Goal: Information Seeking & Learning: Find contact information

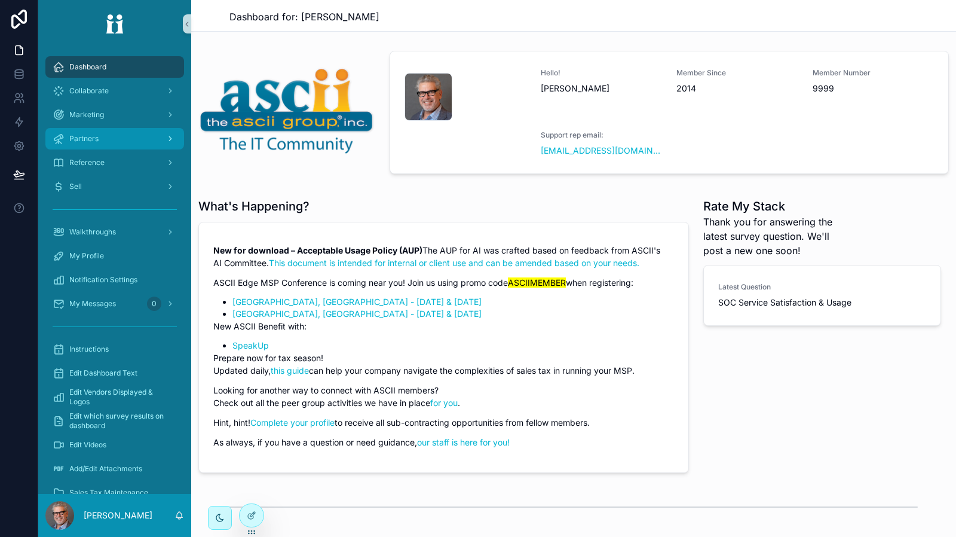
click at [109, 134] on div "Partners" at bounding box center [115, 138] width 124 height 19
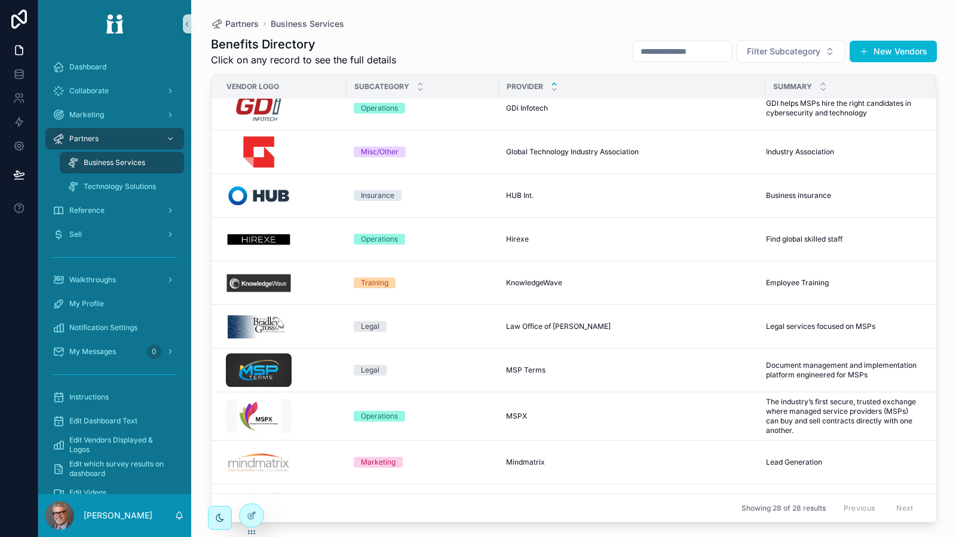
scroll to position [359, 0]
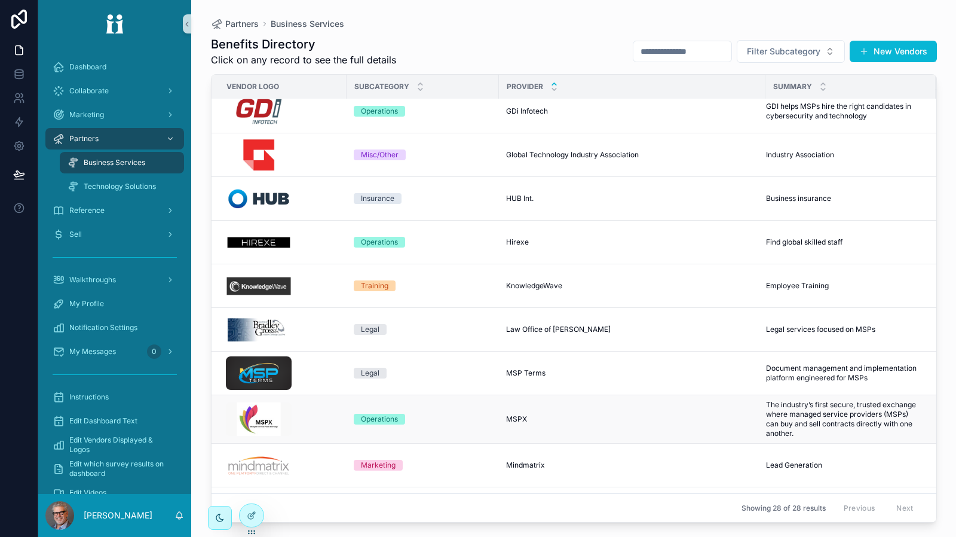
click at [731, 414] on div "MSPX MSPX" at bounding box center [632, 419] width 252 height 10
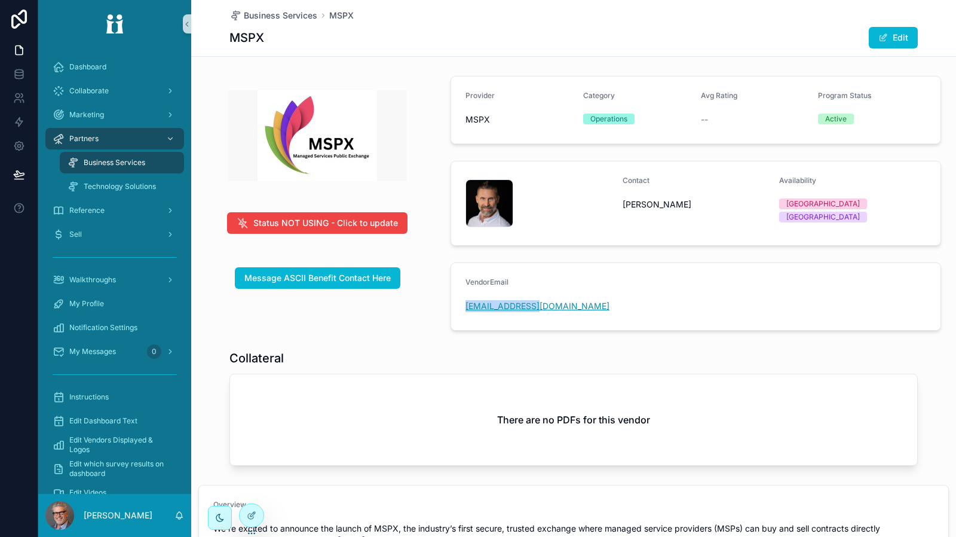
drag, startPoint x: 543, startPoint y: 307, endPoint x: 463, endPoint y: 305, distance: 80.7
click at [466, 305] on div "[EMAIL_ADDRESS][DOMAIN_NAME]" at bounding box center [696, 306] width 461 height 12
drag, startPoint x: 676, startPoint y: 206, endPoint x: 621, endPoint y: 203, distance: 55.1
click at [623, 203] on span "[PERSON_NAME]" at bounding box center [696, 204] width 147 height 12
copy span "[PERSON_NAME]"
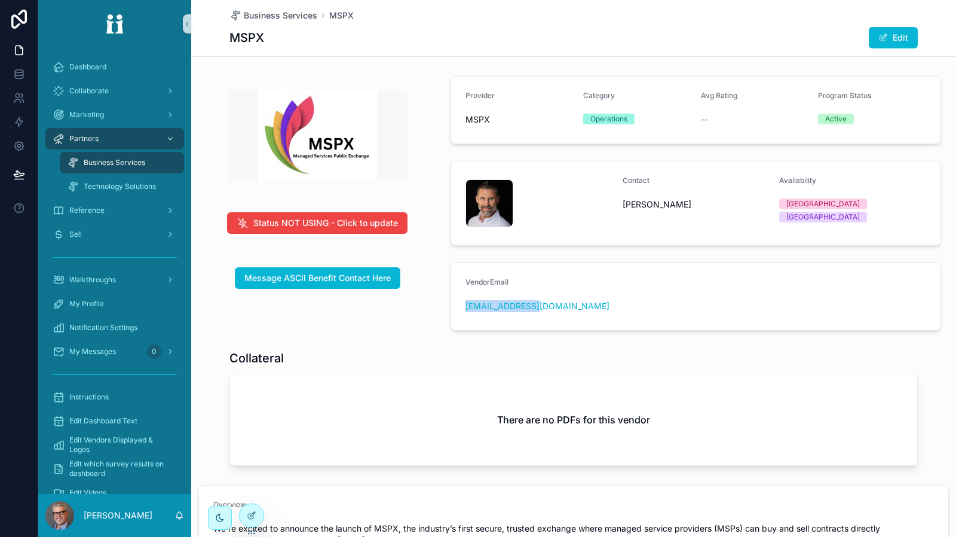
drag, startPoint x: 536, startPoint y: 303, endPoint x: 463, endPoint y: 311, distance: 73.3
click at [466, 311] on div "[EMAIL_ADDRESS][DOMAIN_NAME]" at bounding box center [696, 306] width 461 height 19
copy link "[EMAIL_ADDRESS][DOMAIN_NAME]"
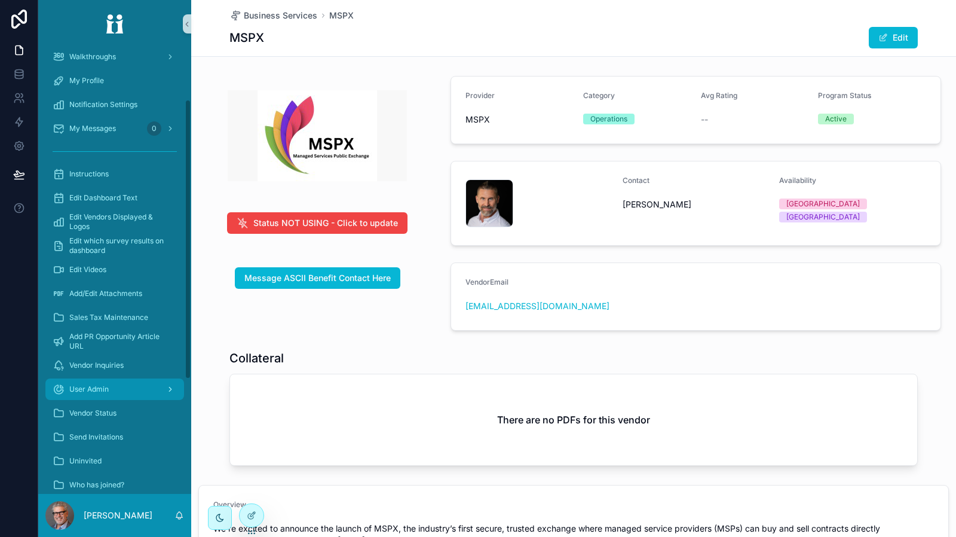
scroll to position [239, 0]
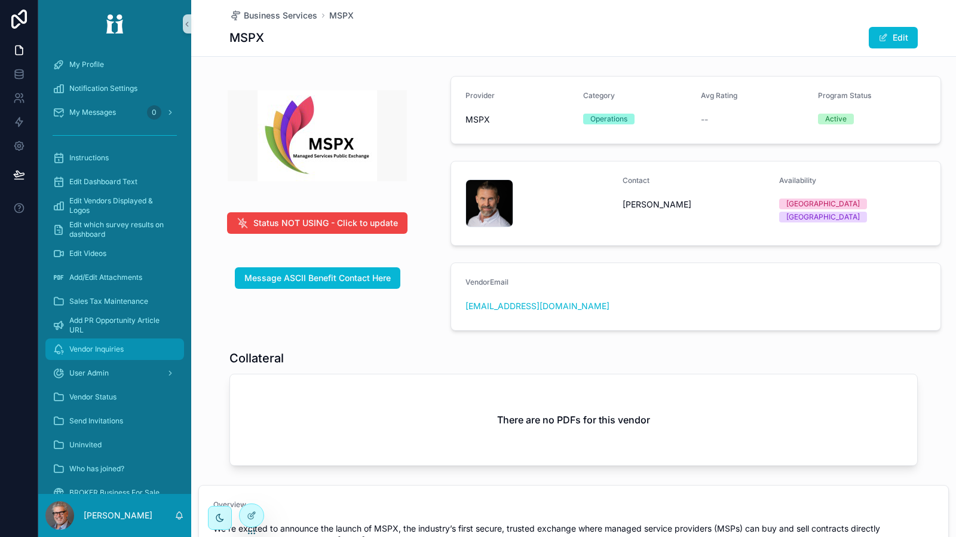
click at [146, 354] on div "Vendor Inquiries" at bounding box center [115, 349] width 124 height 19
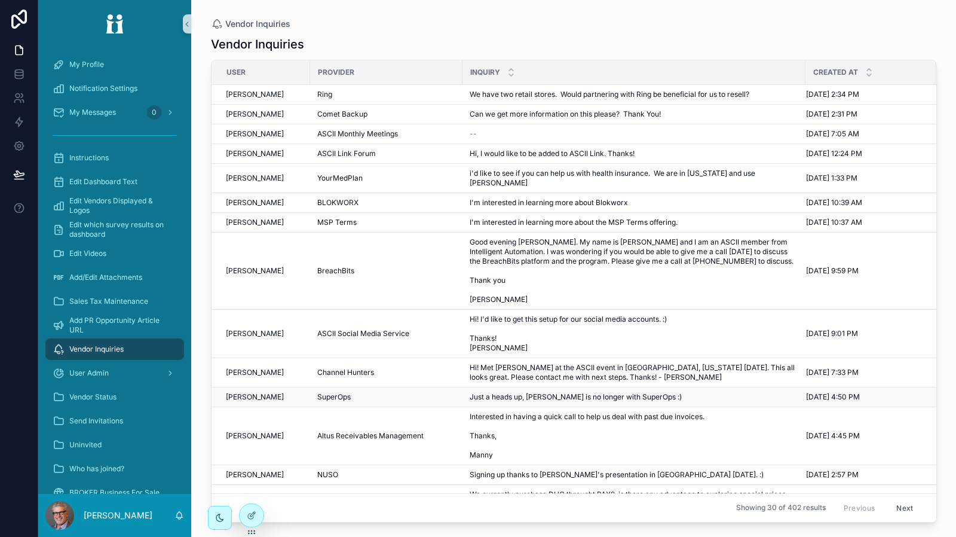
click at [484, 392] on span "Just a heads up, [PERSON_NAME] is no longer with SuperOps :)" at bounding box center [576, 397] width 212 height 10
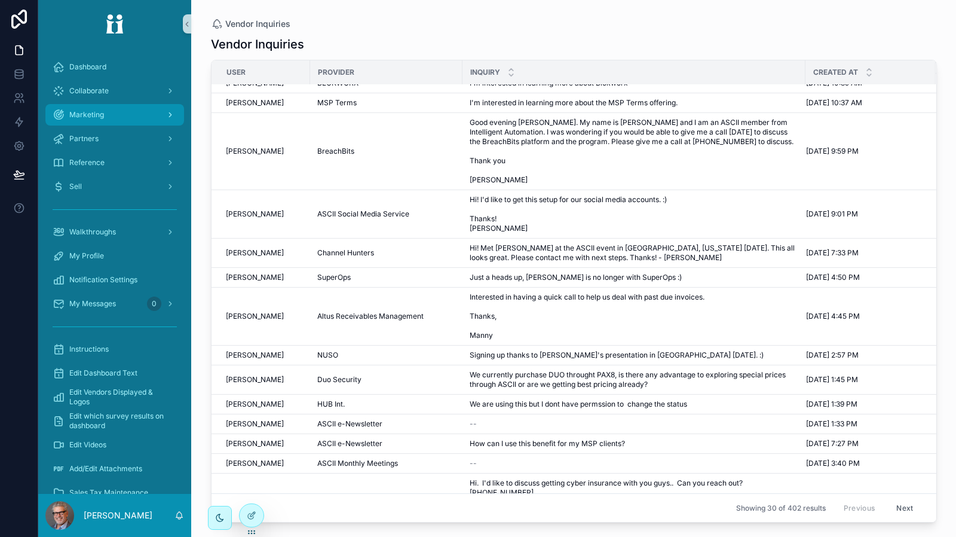
click at [125, 113] on div "Marketing" at bounding box center [115, 114] width 124 height 19
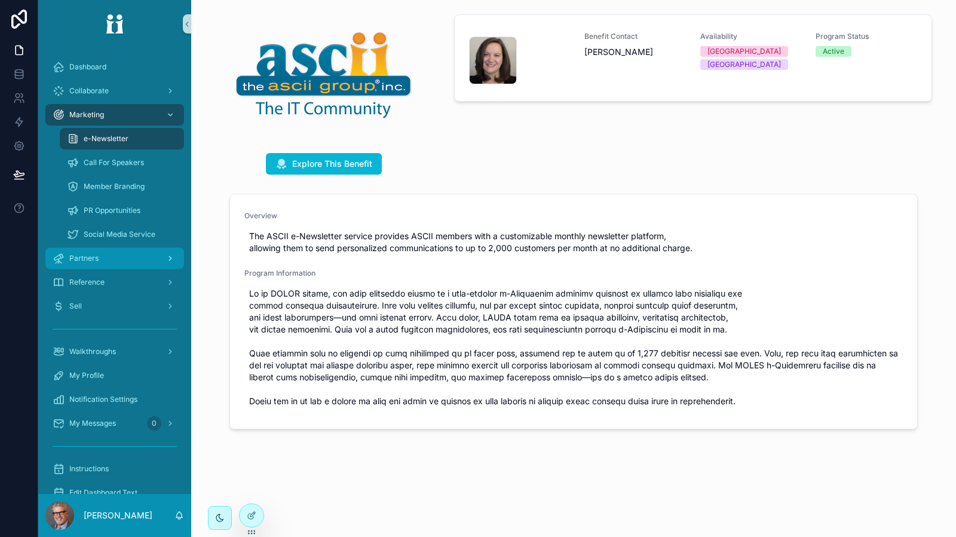
click at [123, 257] on div "Partners" at bounding box center [115, 258] width 124 height 19
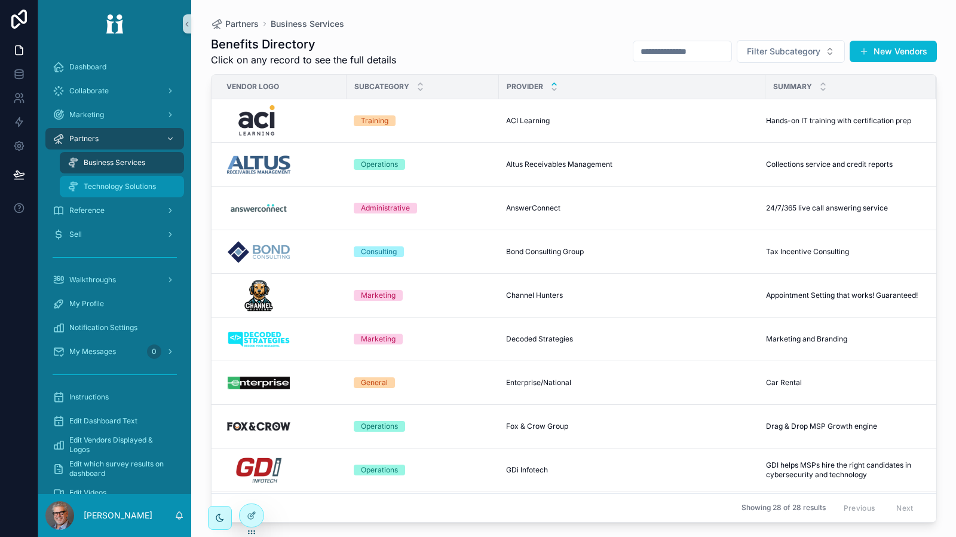
click at [124, 189] on span "Technology Solutions" at bounding box center [120, 187] width 72 height 10
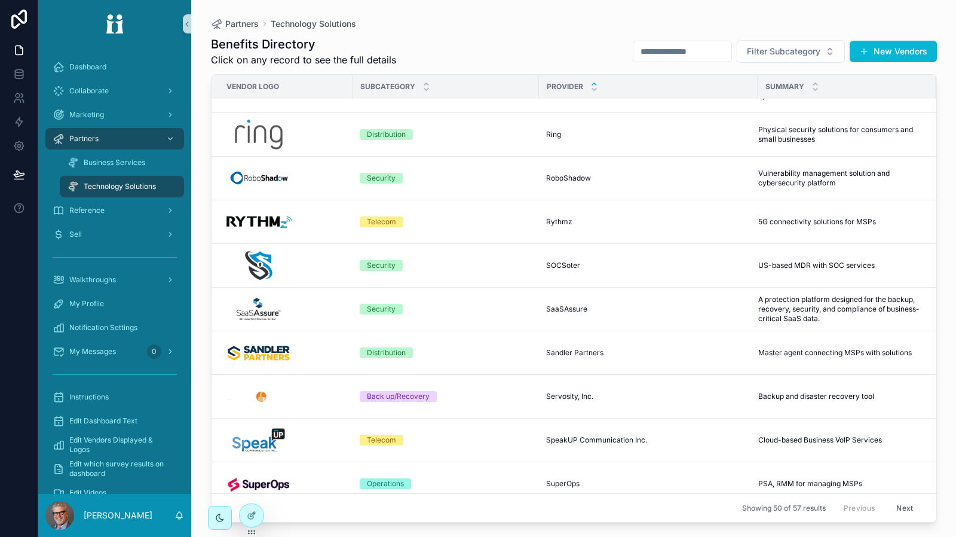
scroll to position [1807, 0]
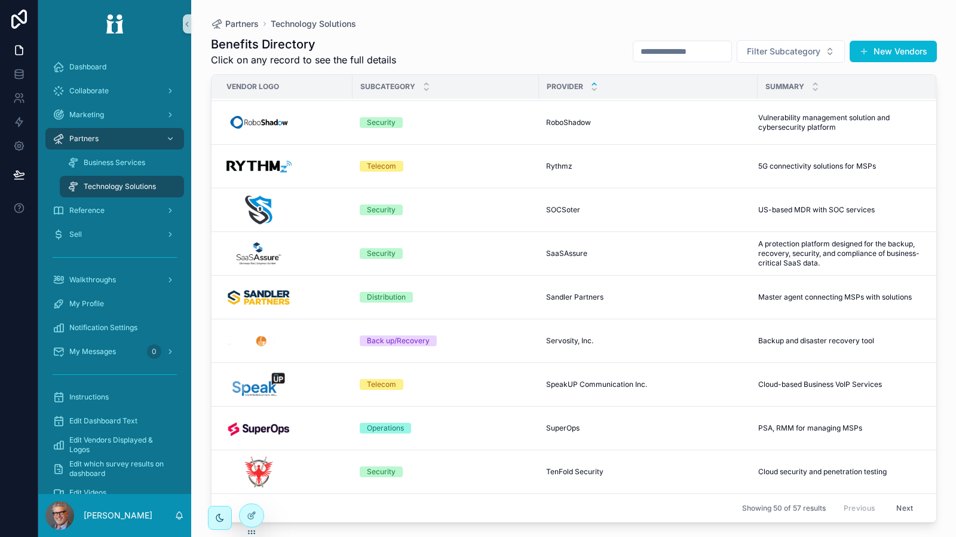
click at [308, 412] on div "scrollable content" at bounding box center [286, 427] width 120 height 33
